Goal: Find specific page/section: Find specific page/section

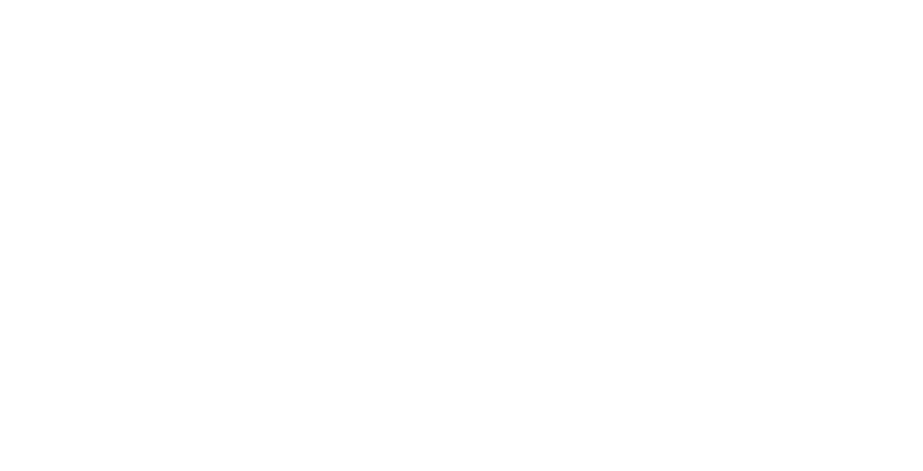
select select "Song"
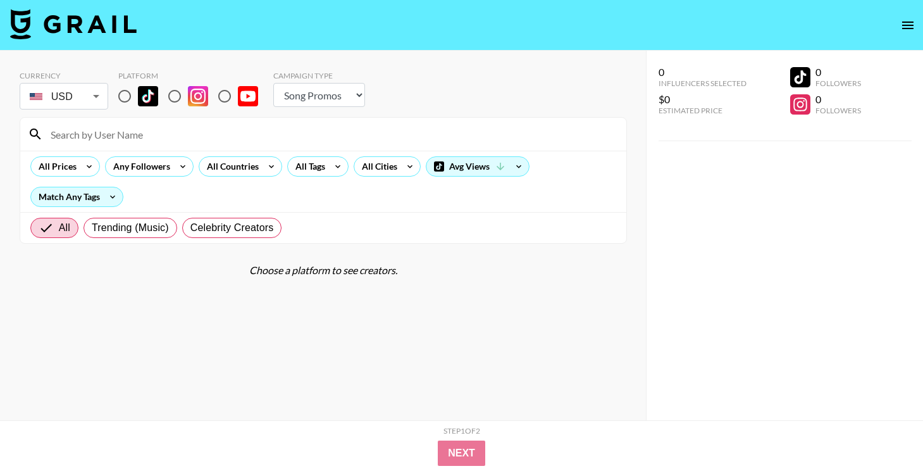
click at [127, 103] on input "radio" at bounding box center [124, 96] width 27 height 27
radio input "true"
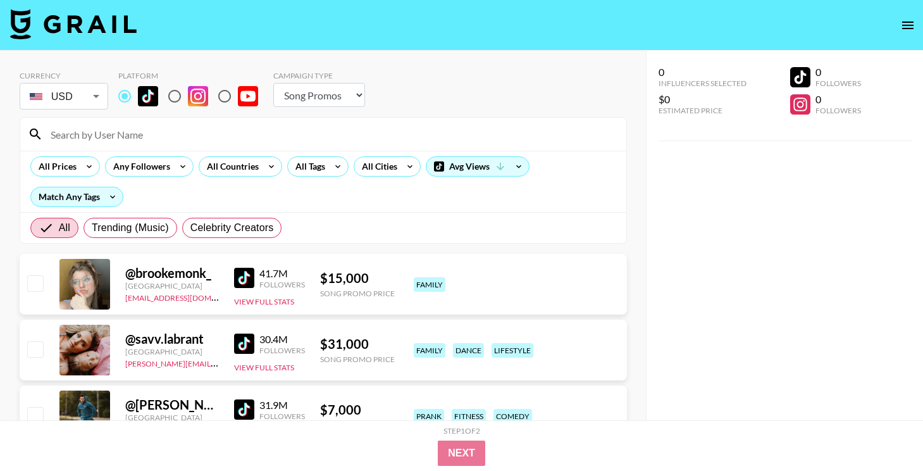
click at [157, 132] on input at bounding box center [331, 134] width 576 height 20
paste input "84.4k"
type input "84.4k"
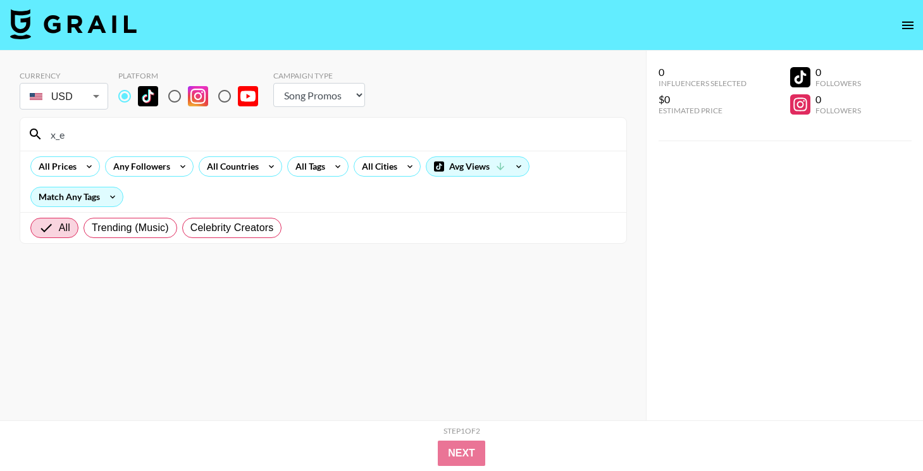
click at [261, 135] on input "x_e" at bounding box center [331, 134] width 576 height 20
click at [411, 128] on input "uzb" at bounding box center [331, 134] width 576 height 20
click at [418, 135] on input "jusl" at bounding box center [331, 134] width 576 height 20
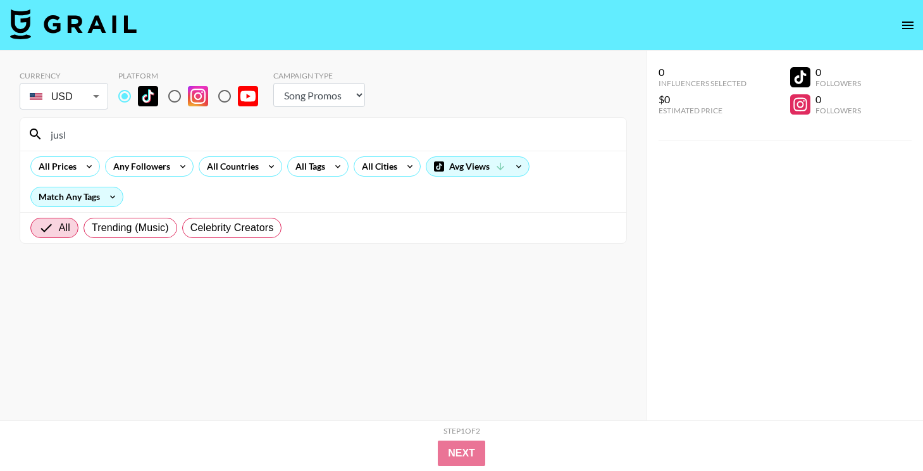
click at [418, 135] on input "jusl" at bounding box center [331, 134] width 576 height 20
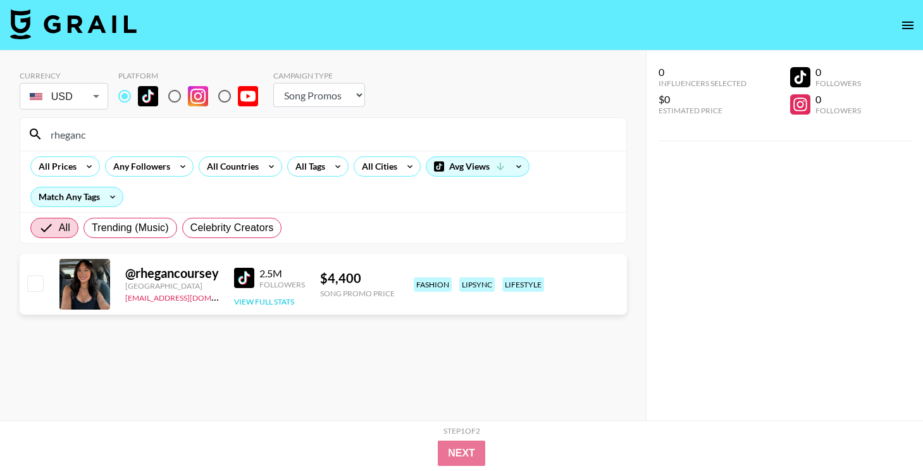
click at [276, 299] on button "View Full Stats" at bounding box center [264, 301] width 60 height 9
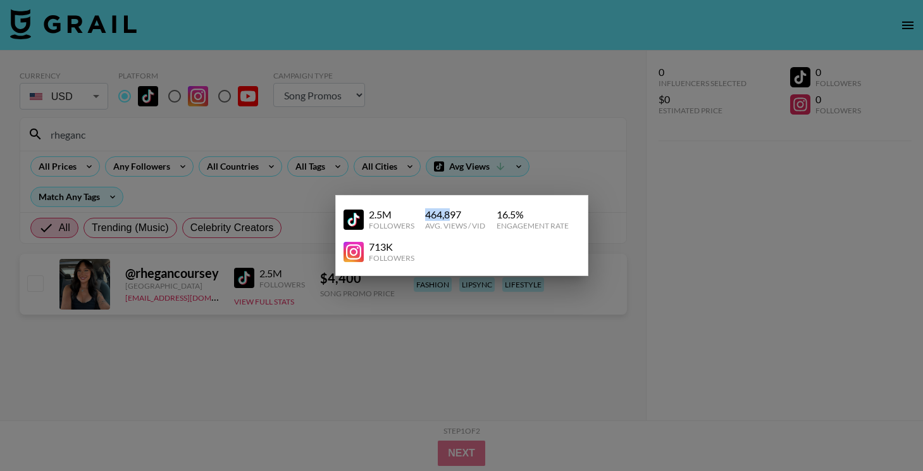
drag, startPoint x: 424, startPoint y: 213, endPoint x: 450, endPoint y: 213, distance: 25.9
click at [450, 213] on div "464,897" at bounding box center [455, 214] width 60 height 13
copy div "464,8"
click at [465, 192] on div at bounding box center [461, 235] width 923 height 471
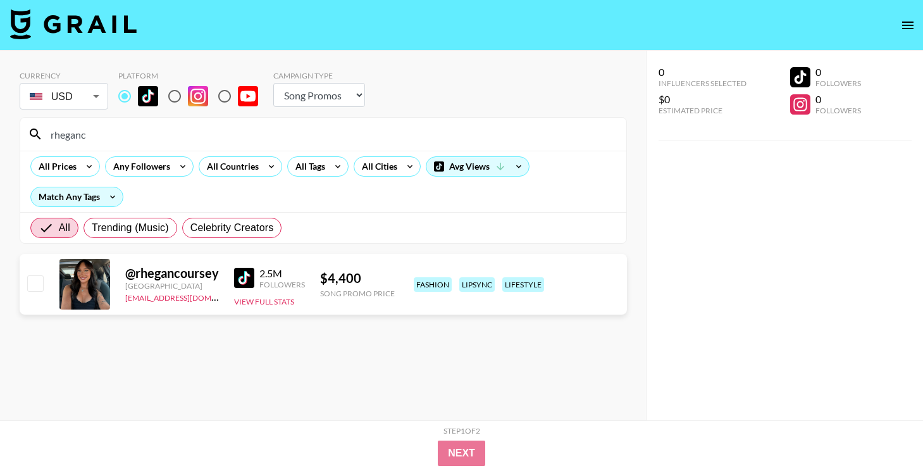
click at [399, 132] on input "rheganc" at bounding box center [331, 134] width 576 height 20
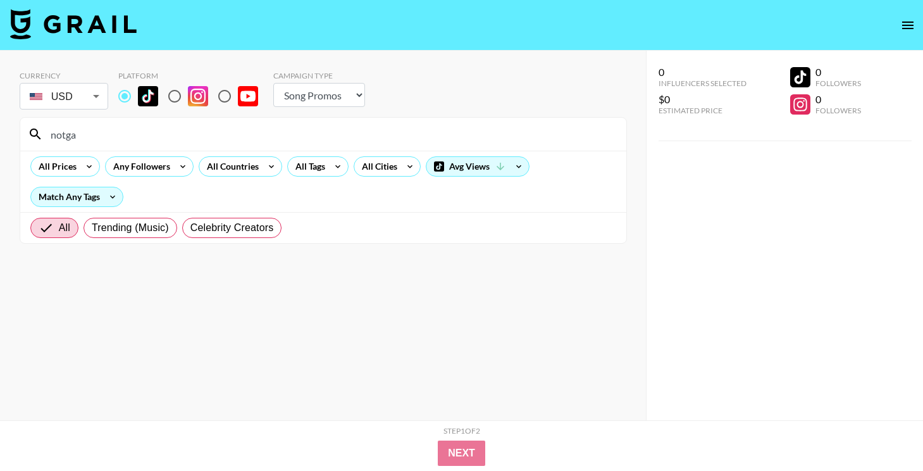
click at [362, 136] on input "notga" at bounding box center [331, 134] width 576 height 20
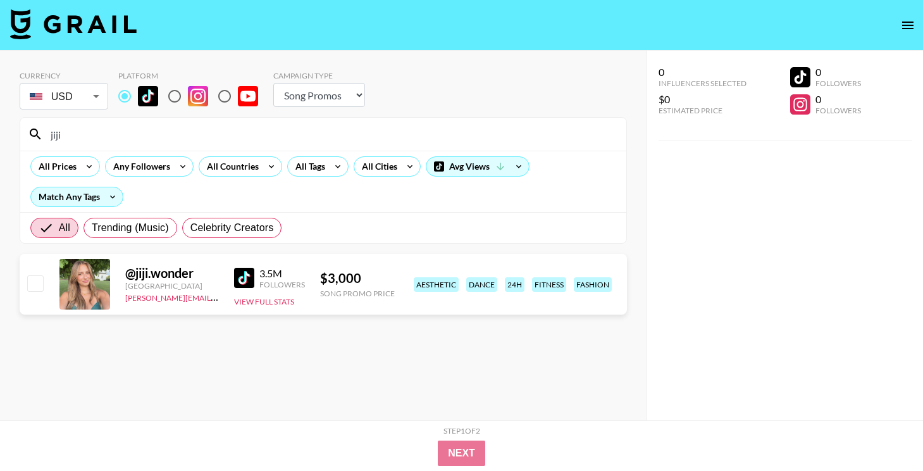
click at [441, 120] on div "jiji" at bounding box center [323, 134] width 606 height 33
click at [450, 127] on input "jiji" at bounding box center [331, 134] width 576 height 20
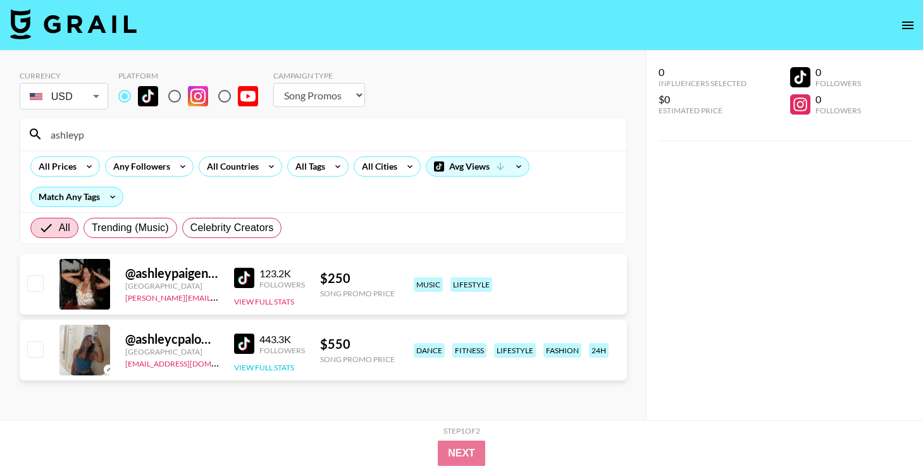
click at [267, 369] on button "View Full Stats" at bounding box center [264, 366] width 60 height 9
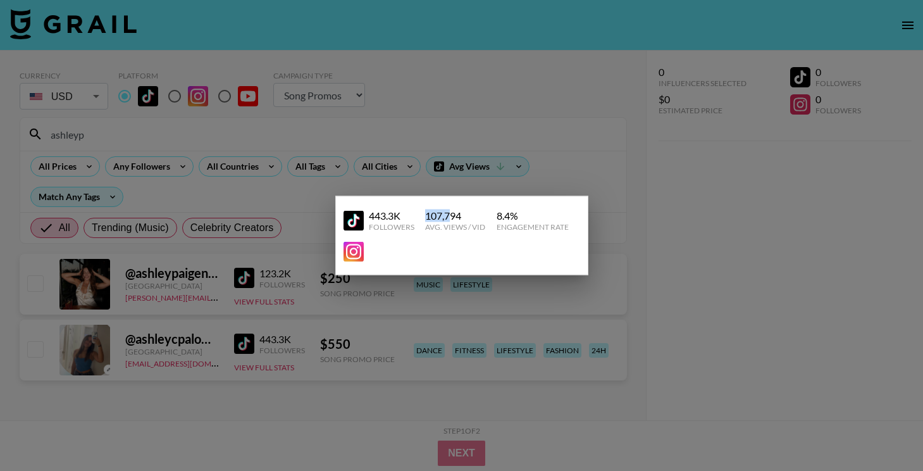
drag, startPoint x: 424, startPoint y: 219, endPoint x: 448, endPoint y: 219, distance: 24.0
click at [448, 219] on div "107,794" at bounding box center [455, 215] width 60 height 13
copy div "107,7"
click at [635, 183] on div at bounding box center [461, 235] width 923 height 471
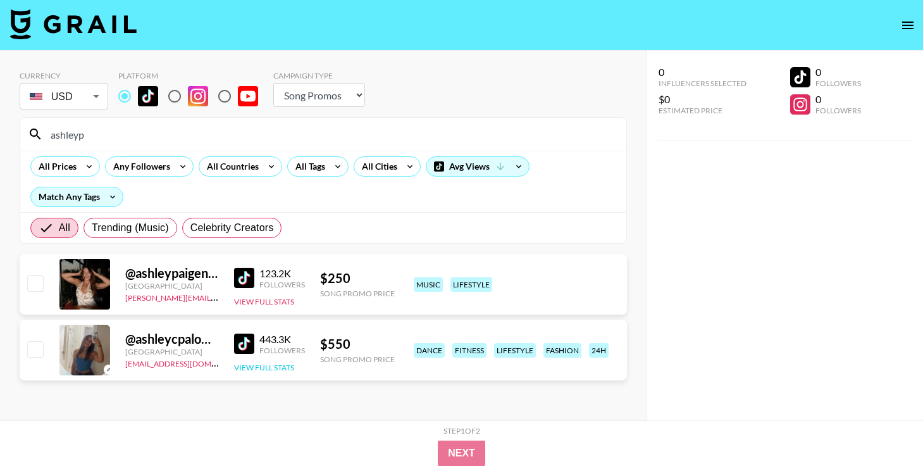
click at [257, 371] on button "View Full Stats" at bounding box center [264, 366] width 60 height 9
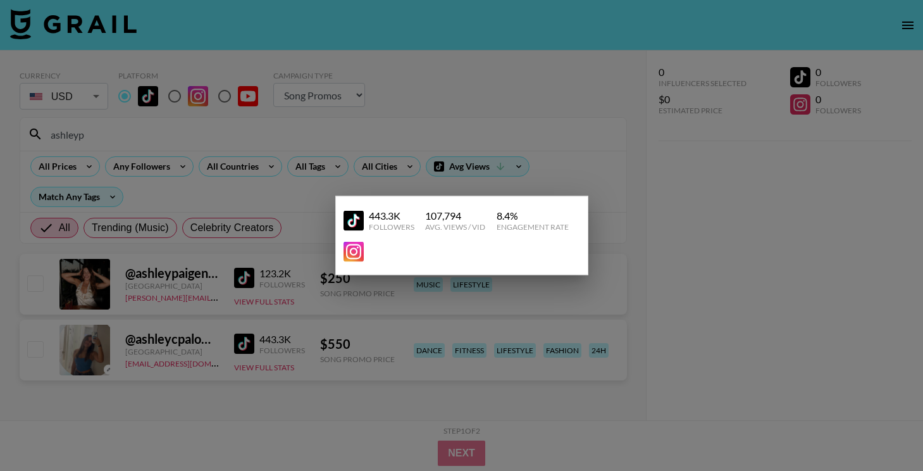
click at [693, 321] on div at bounding box center [461, 235] width 923 height 471
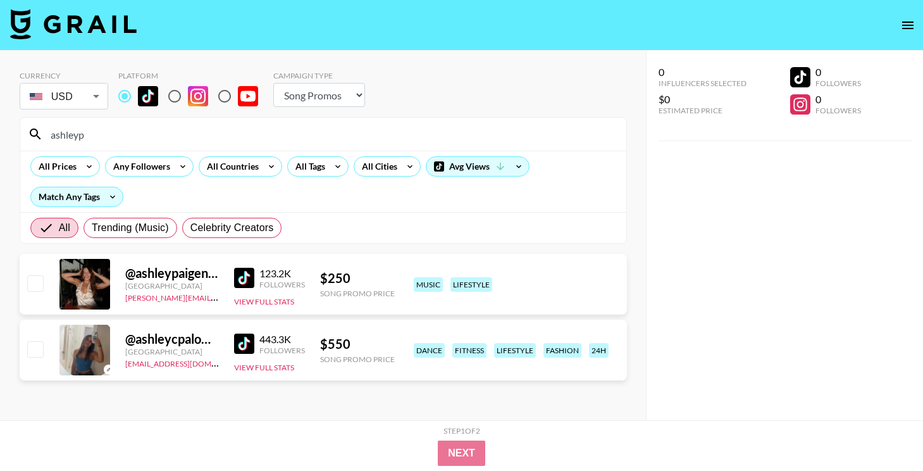
click at [437, 139] on input "ashleyp" at bounding box center [331, 134] width 576 height 20
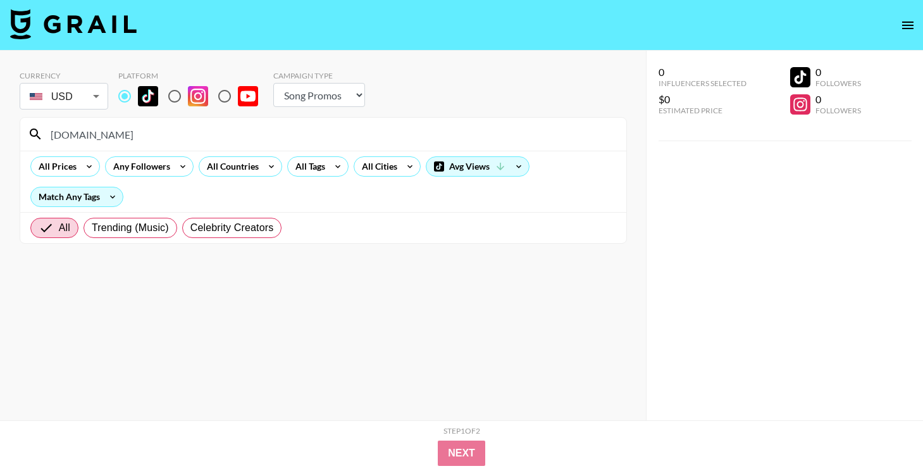
click at [452, 136] on input "[DOMAIN_NAME]" at bounding box center [331, 134] width 576 height 20
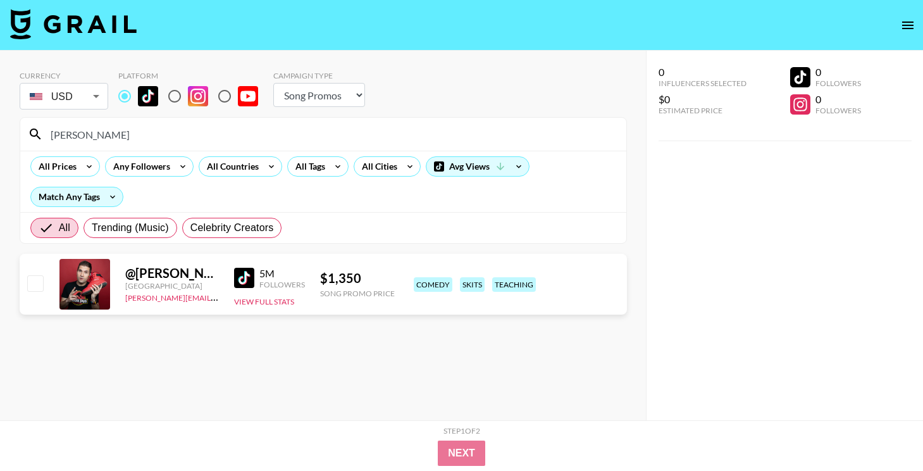
click at [467, 144] on div "[PERSON_NAME]" at bounding box center [323, 134] width 606 height 33
click at [471, 132] on input "[PERSON_NAME]" at bounding box center [331, 134] width 576 height 20
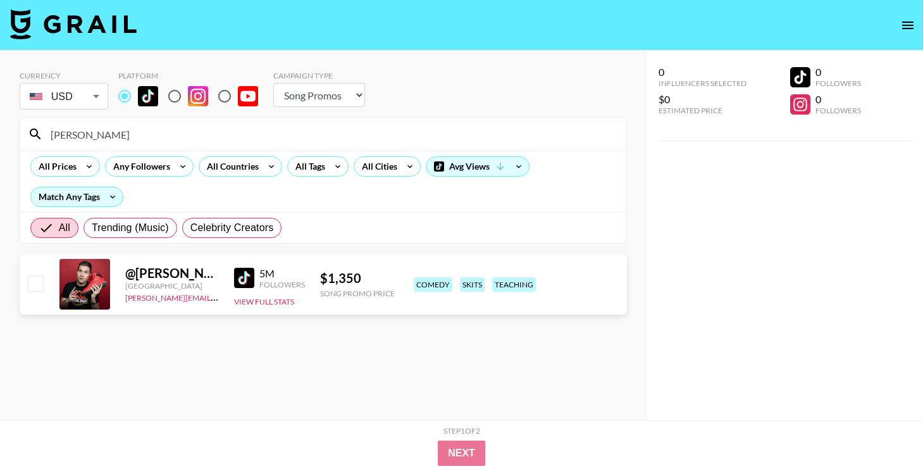
paste input "__antonioformisan"
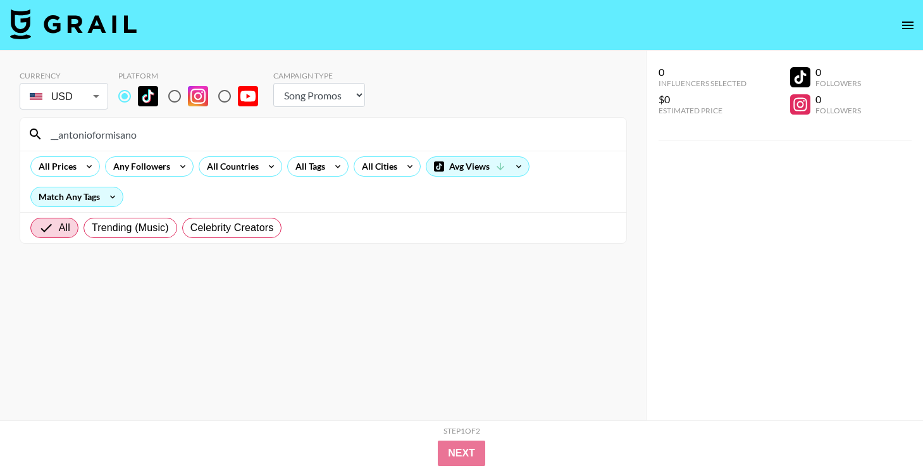
click at [441, 143] on input "__antonioformisano" at bounding box center [331, 134] width 576 height 20
paste input "@alrightlilly"
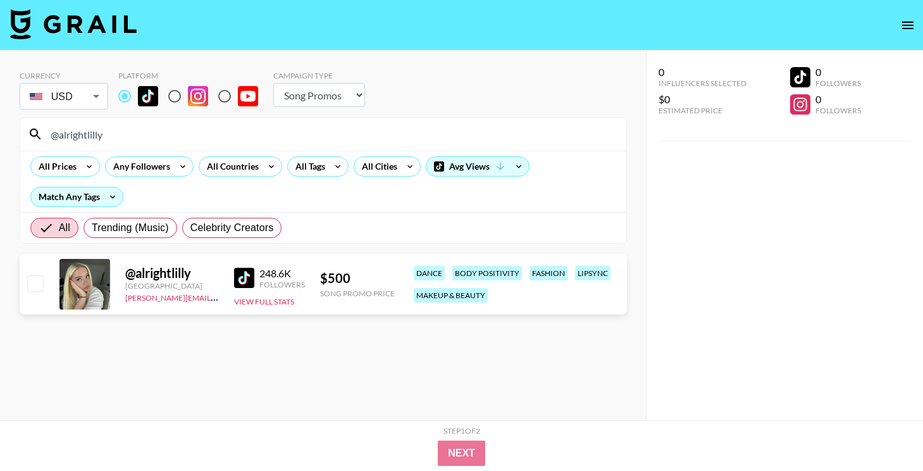
click at [414, 131] on input "@alrightlilly" at bounding box center [331, 134] width 576 height 20
paste input "marianamski"
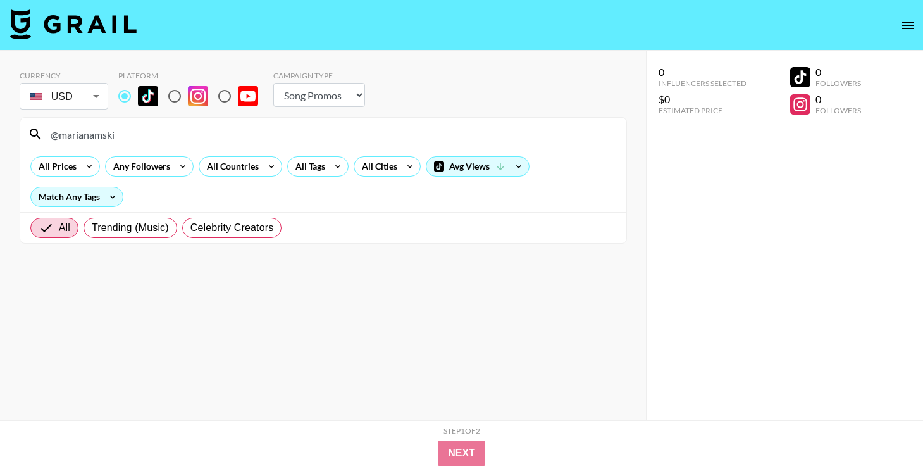
type input "@marianamski"
